Goal: Information Seeking & Learning: Learn about a topic

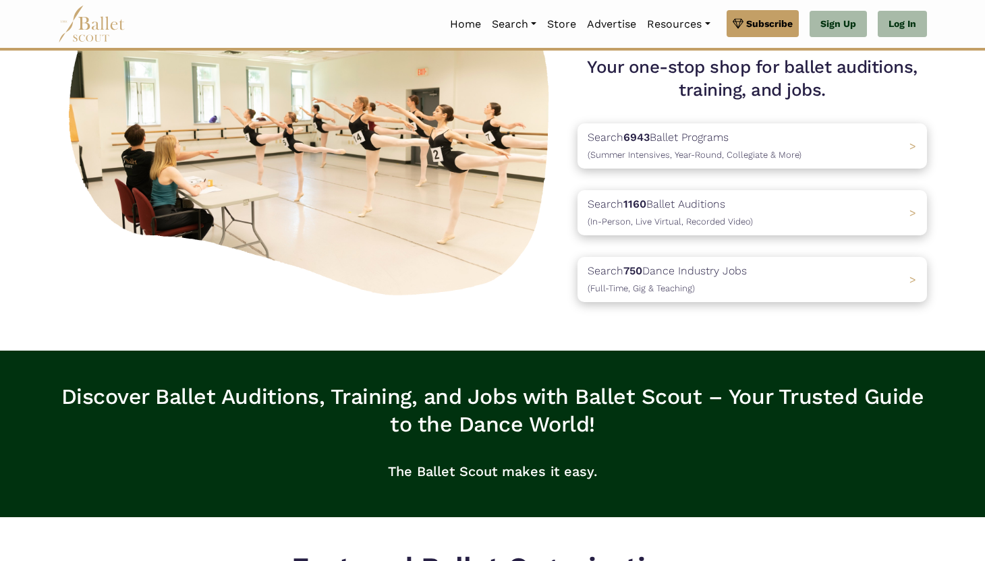
scroll to position [145, 0]
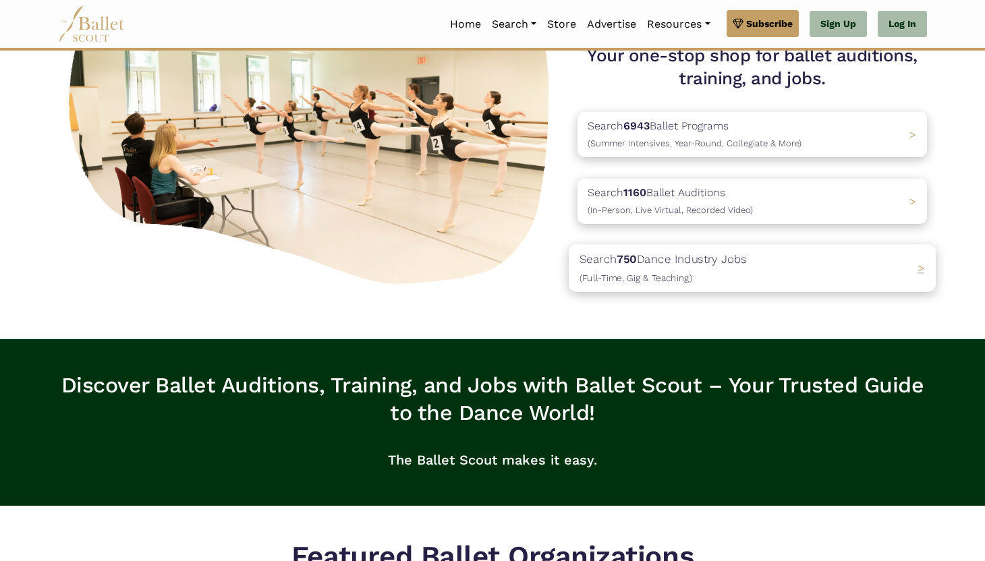
click at [717, 259] on p "Search 750 Dance Industry Jobs ([DEMOGRAPHIC_DATA], [DEMOGRAPHIC_DATA] & Teachi…" at bounding box center [663, 268] width 167 height 36
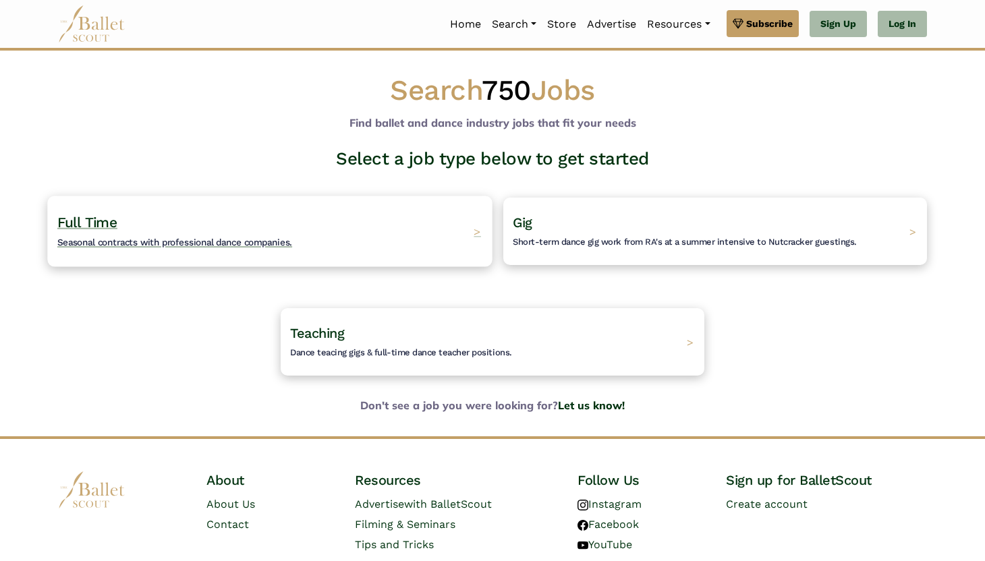
click at [397, 230] on div "Full Time Seasonal contracts with professional dance companies. >" at bounding box center [269, 231] width 445 height 71
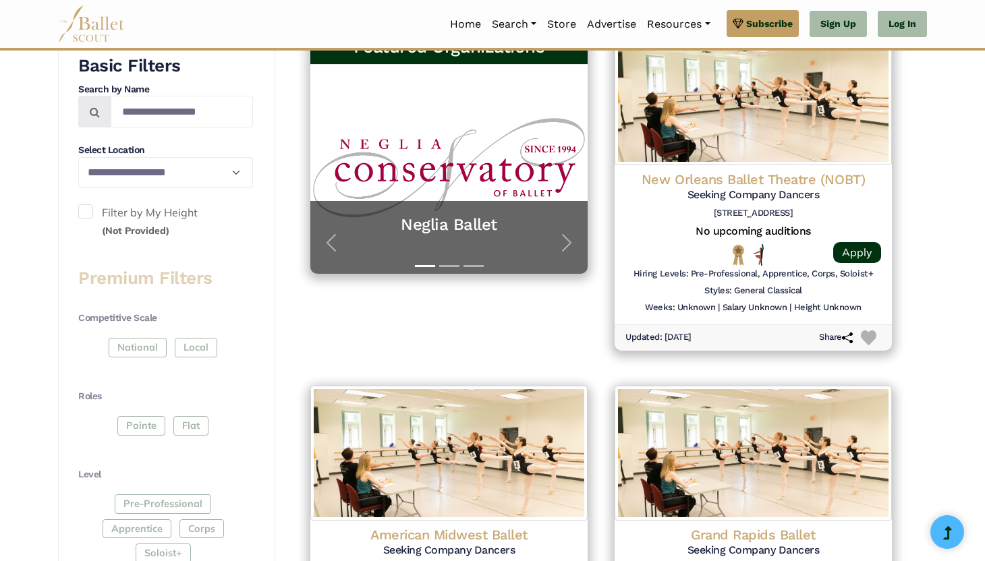
scroll to position [308, 0]
